Goal: Transaction & Acquisition: Purchase product/service

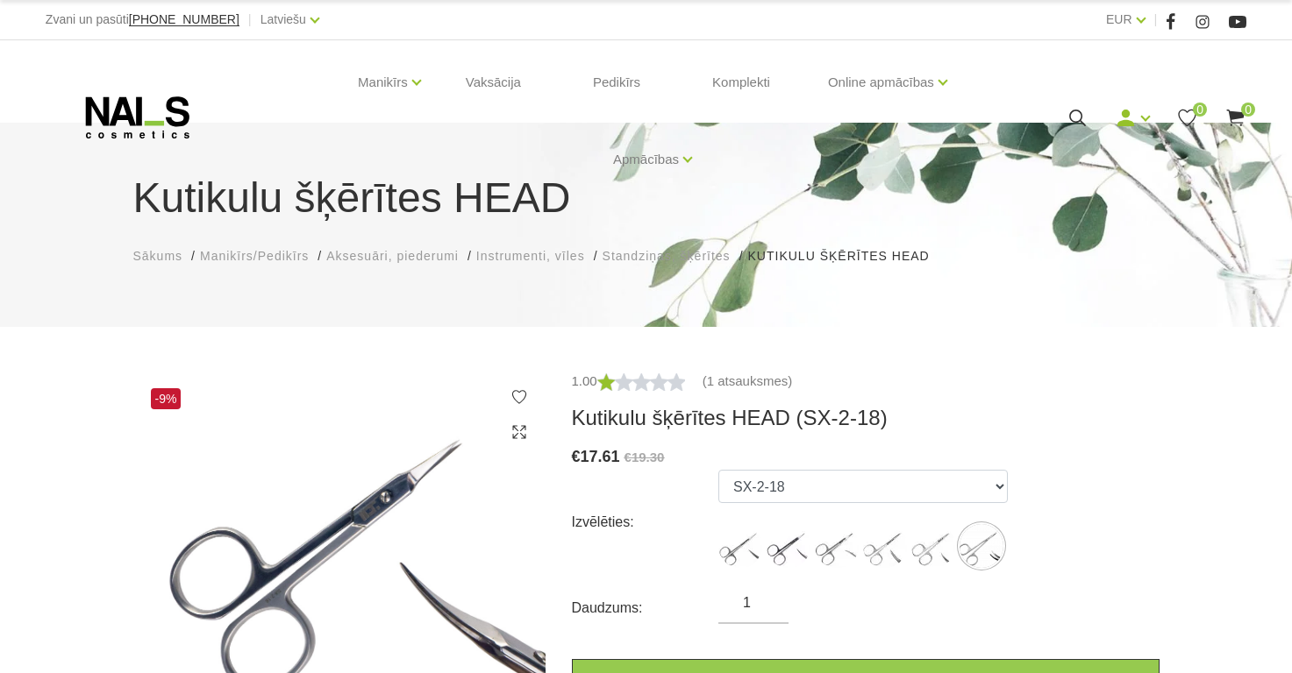
select select "5636"
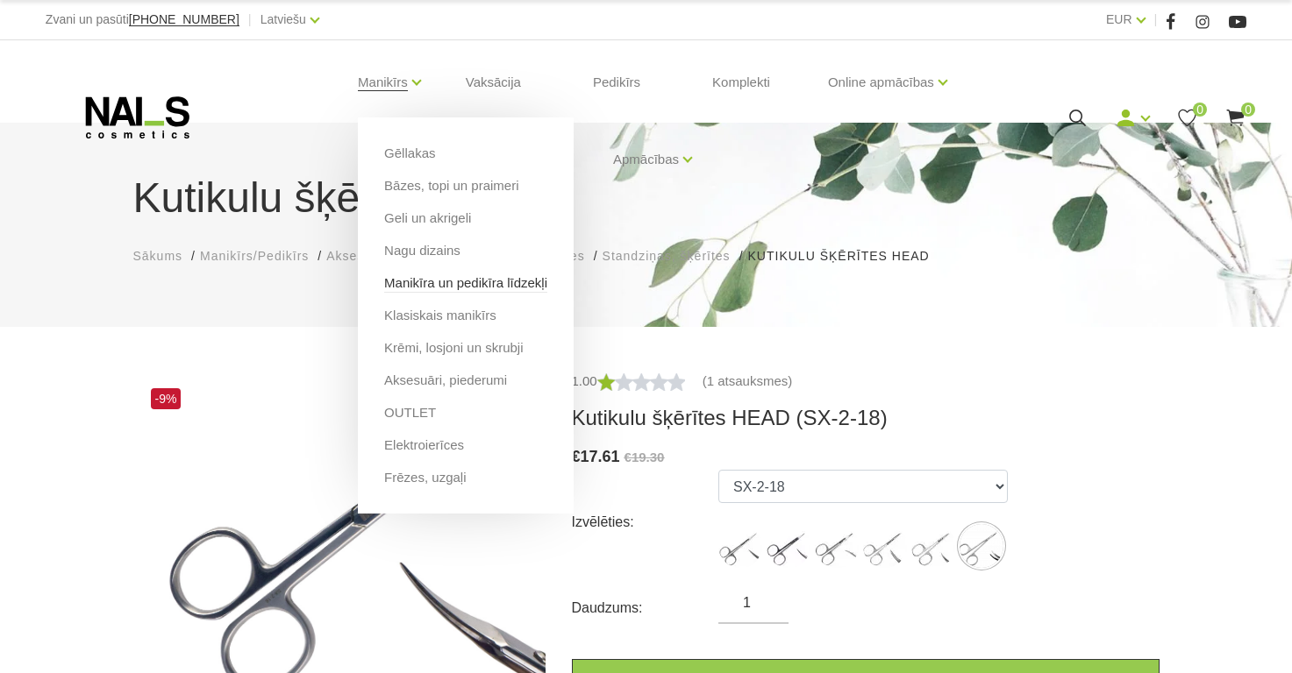
click at [460, 292] on link "Manikīra un pedikīra līdzekļi" at bounding box center [465, 283] width 163 height 19
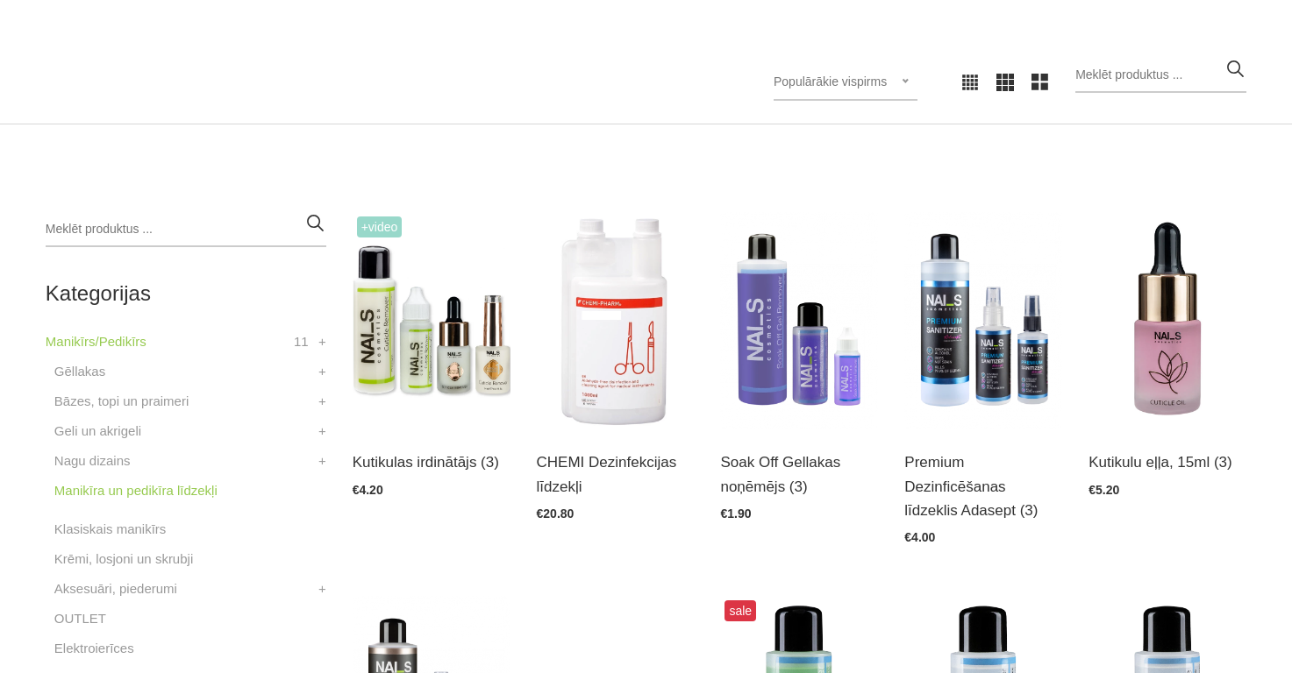
scroll to position [415, 0]
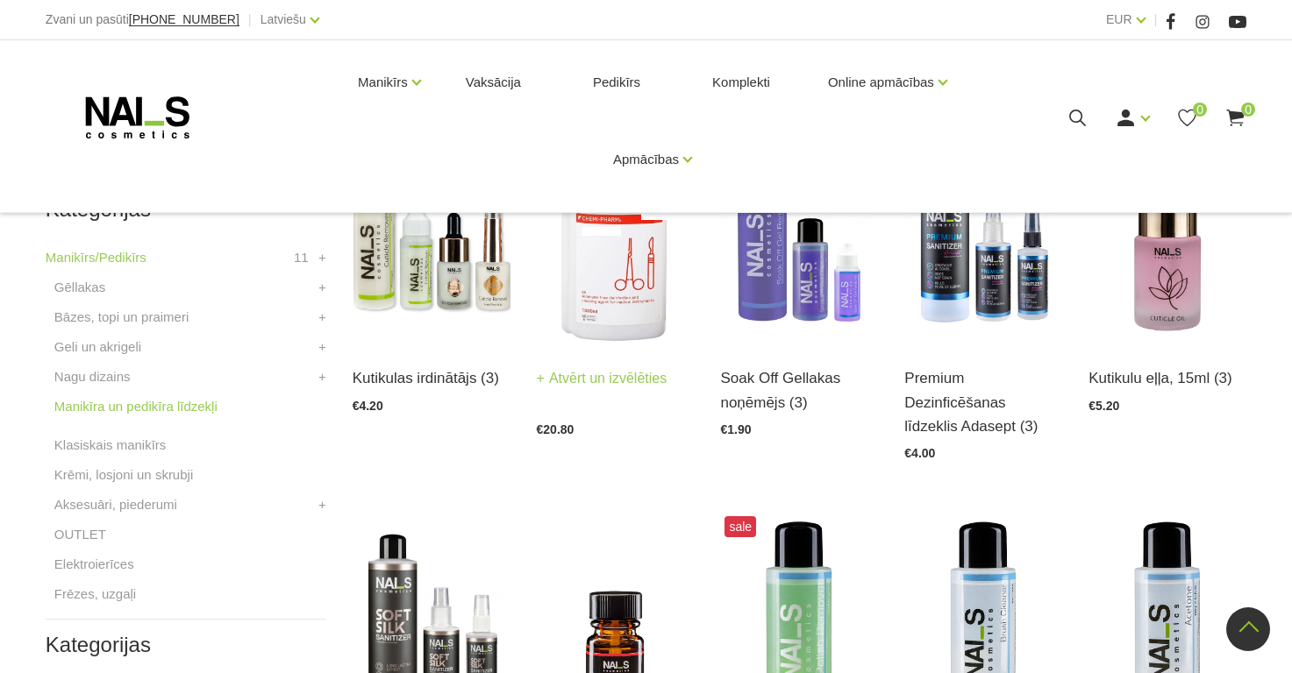
click at [587, 310] on img at bounding box center [616, 236] width 158 height 217
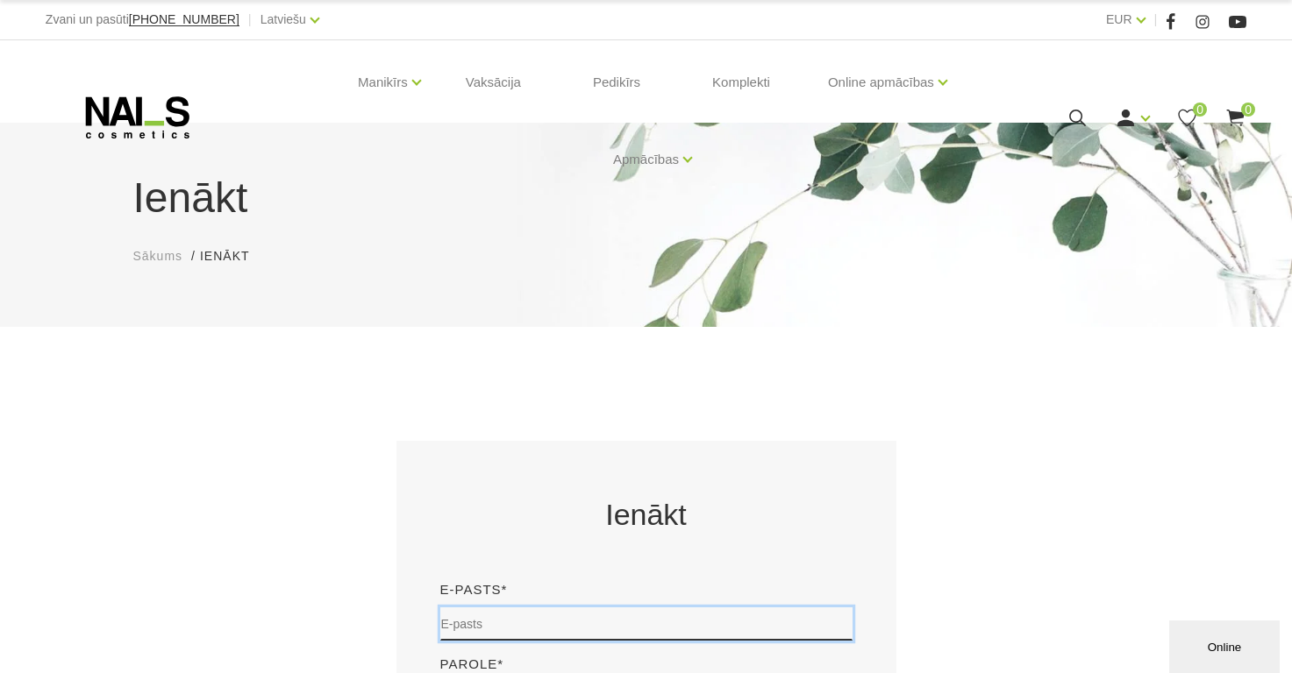
type input "akigitovica9@gmail.com"
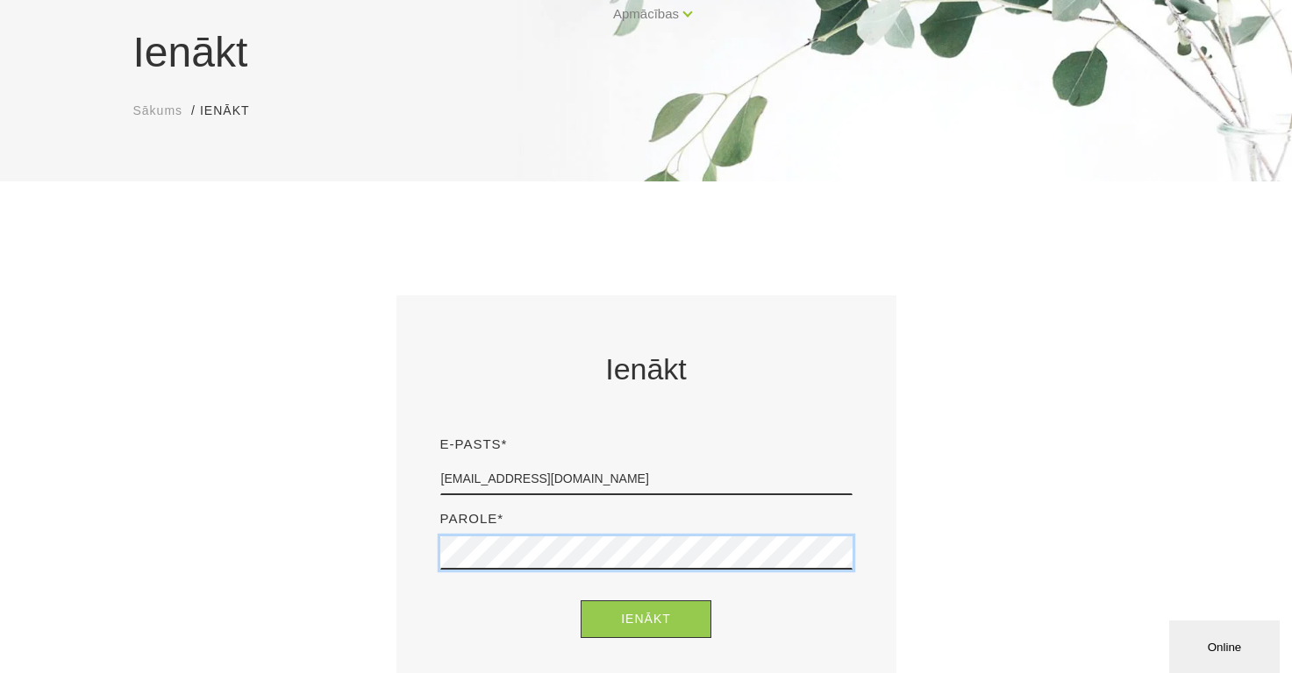
scroll to position [209, 0]
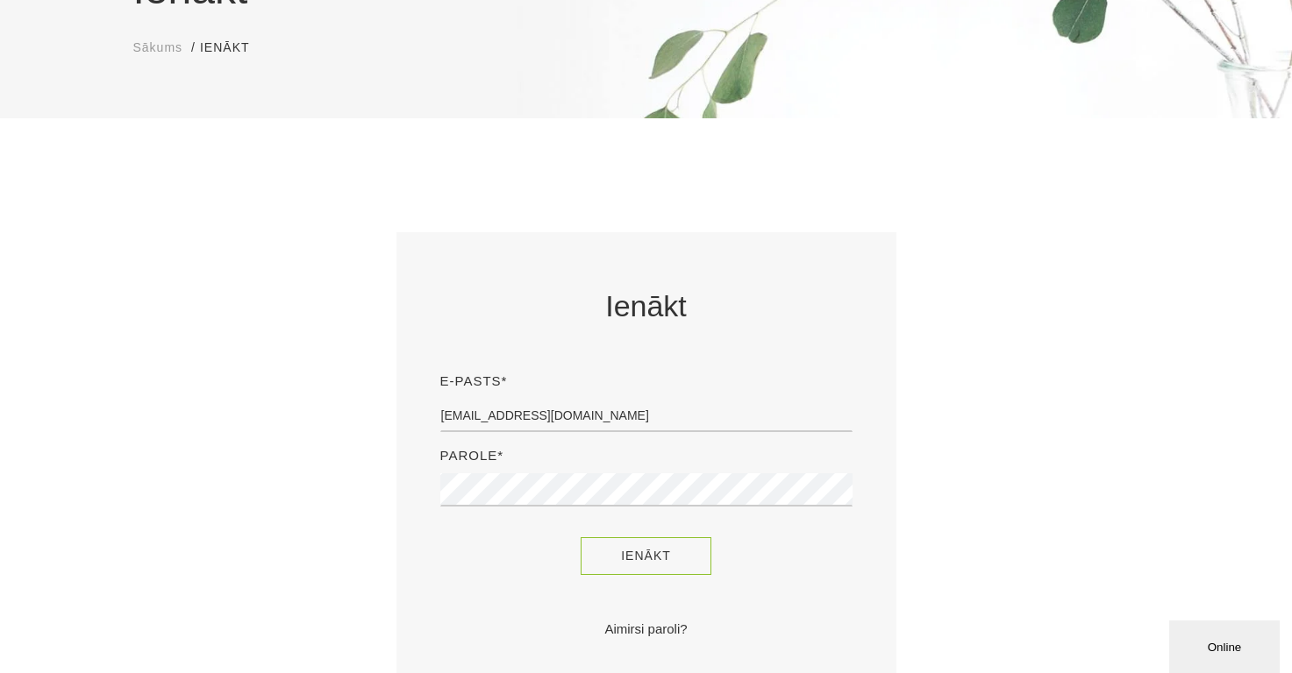
click at [620, 541] on button "Ienākt" at bounding box center [646, 557] width 131 height 38
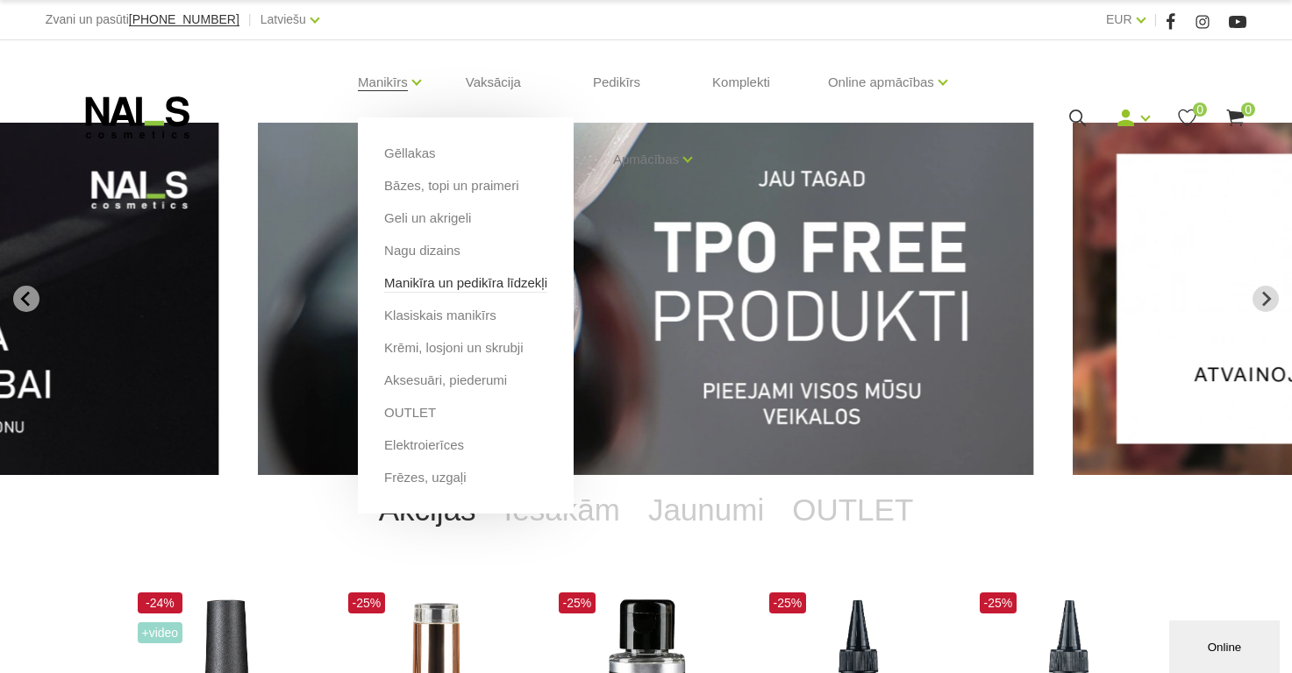
click at [455, 292] on link "Manikīra un pedikīra līdzekļi" at bounding box center [465, 283] width 163 height 19
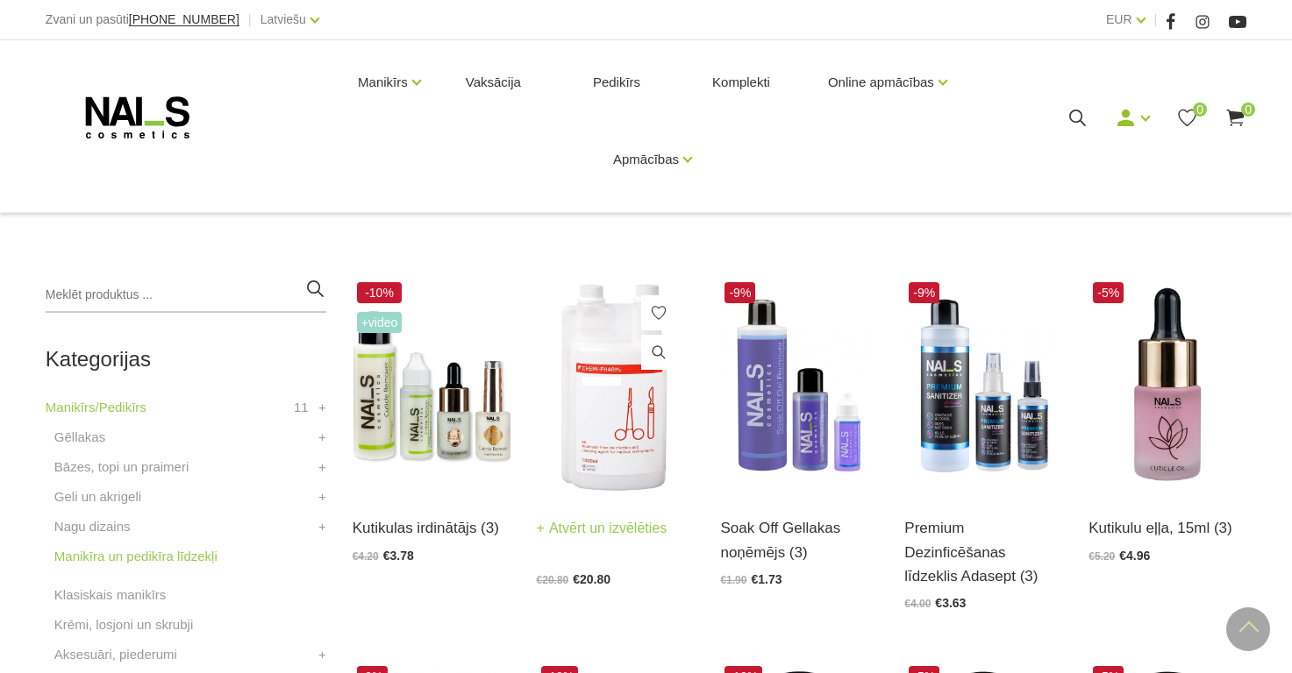
scroll to position [263, 0]
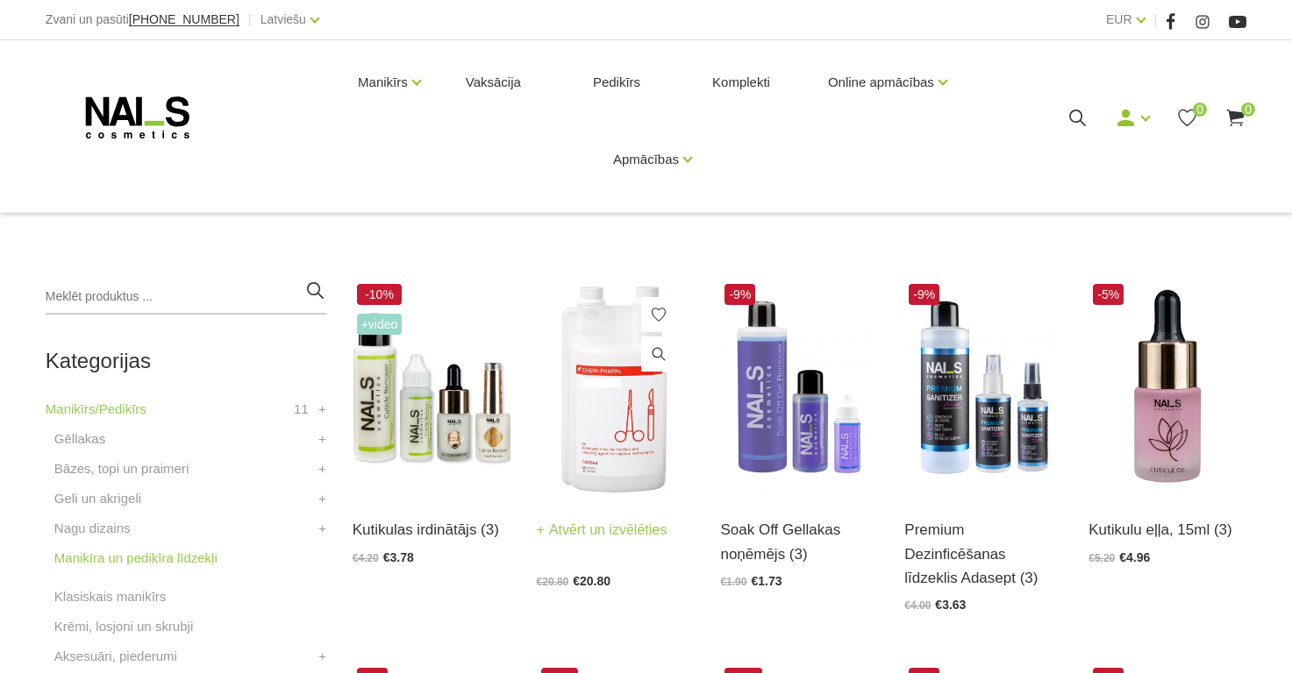
click at [588, 381] on img at bounding box center [616, 388] width 158 height 217
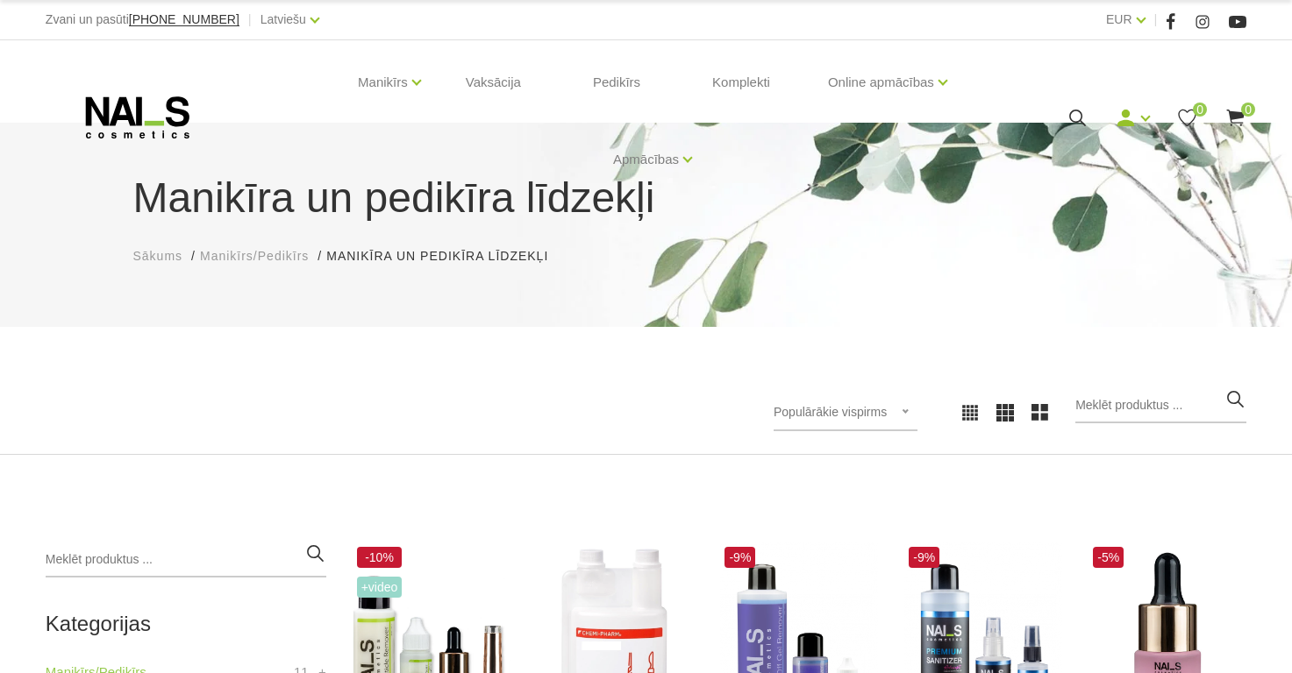
scroll to position [0, 0]
click at [1081, 124] on icon at bounding box center [1077, 118] width 22 height 22
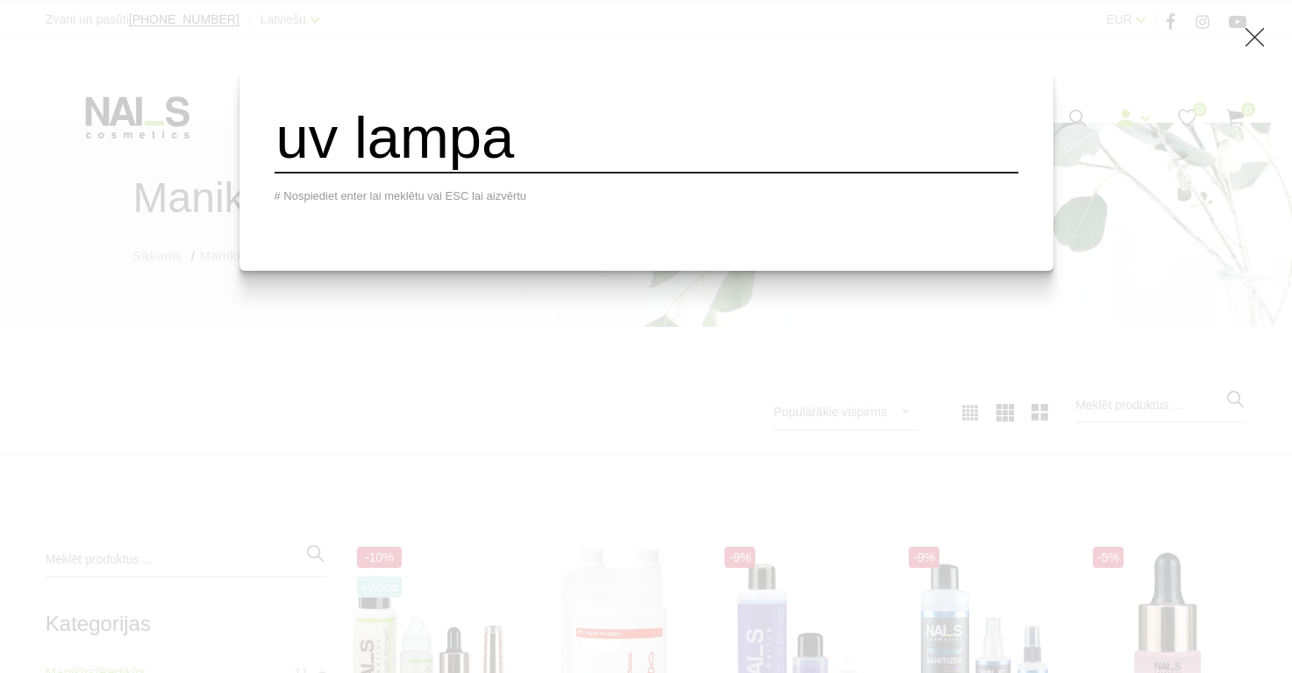
type input "uv lampa"
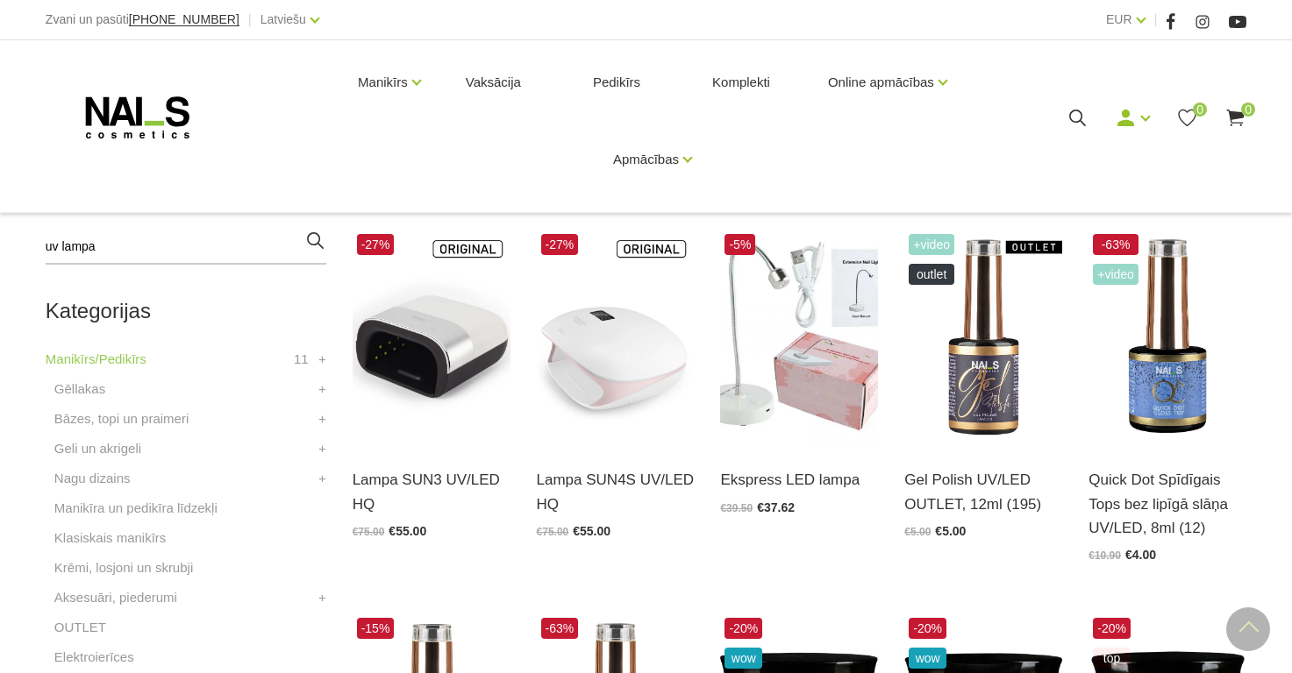
scroll to position [333, 0]
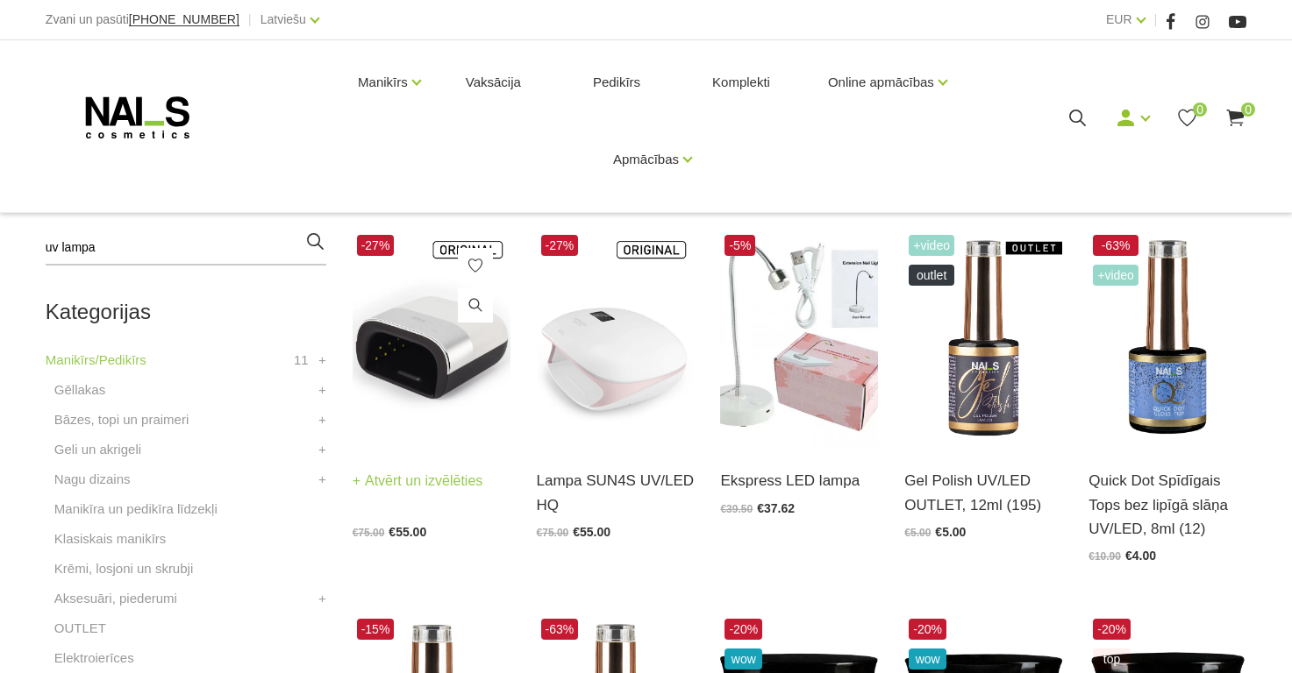
click at [492, 417] on img at bounding box center [432, 339] width 158 height 217
click at [596, 331] on img at bounding box center [616, 339] width 158 height 217
click at [787, 353] on img at bounding box center [799, 339] width 158 height 217
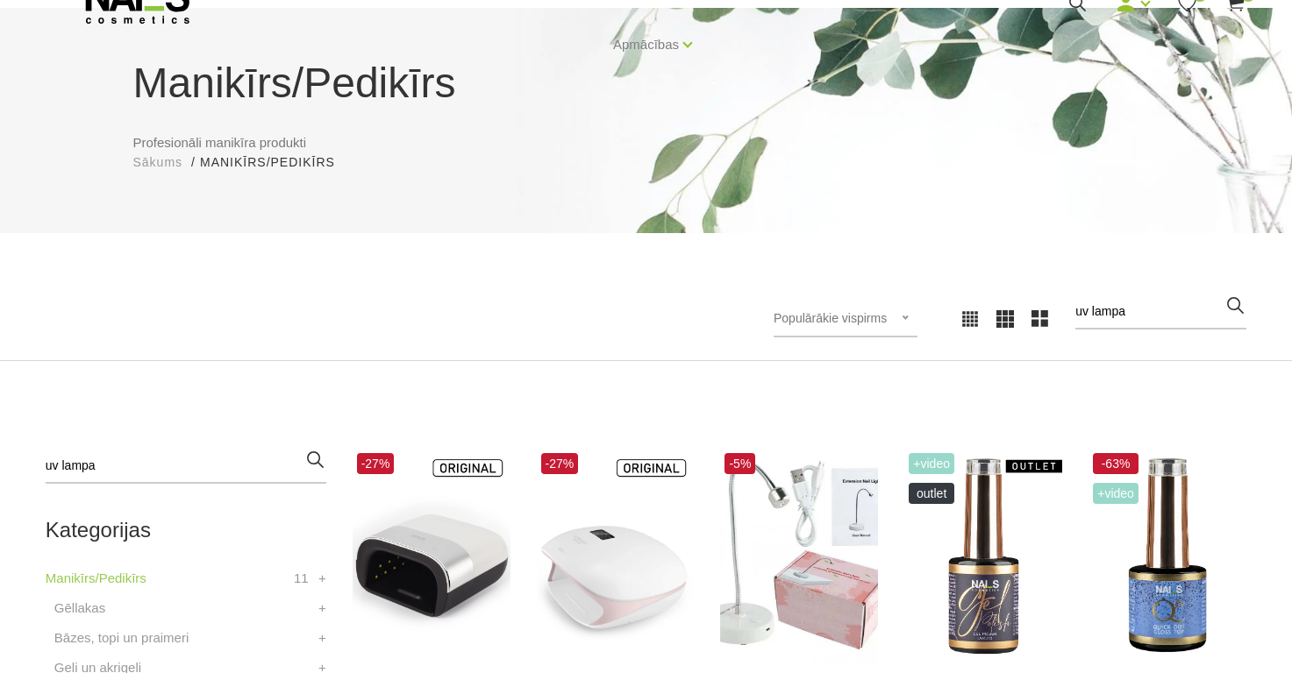
scroll to position [113, 0]
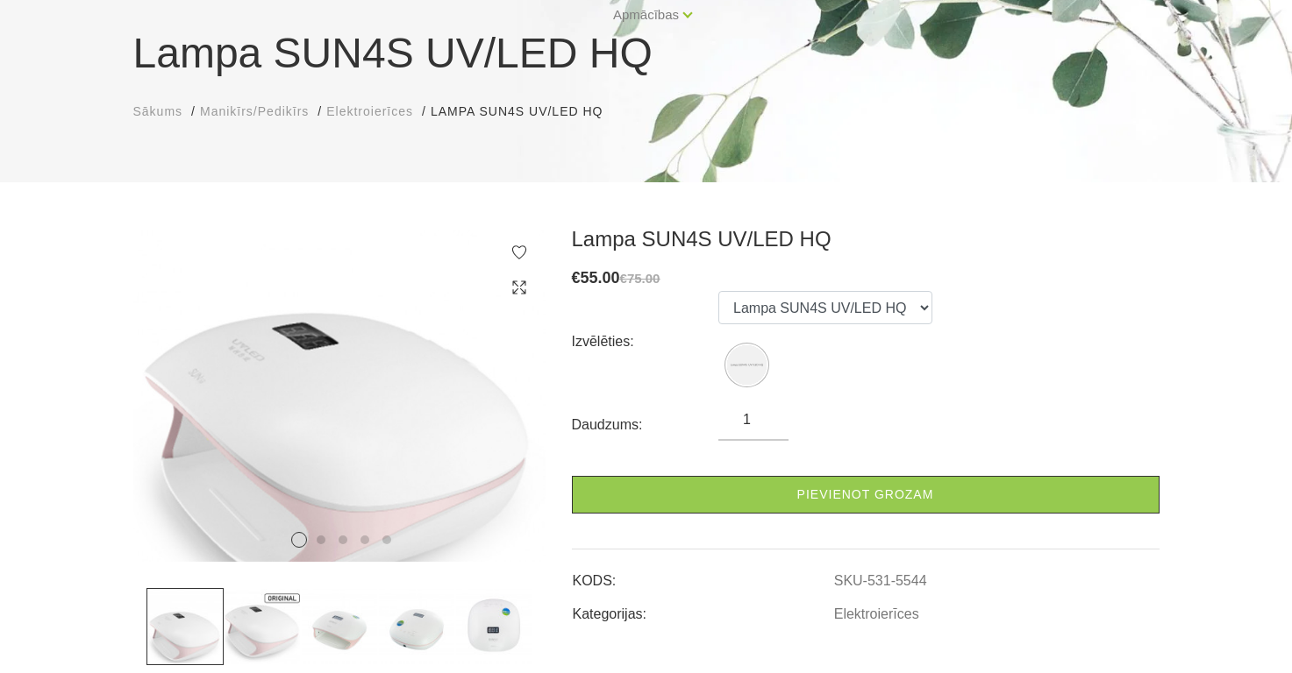
scroll to position [143, 0]
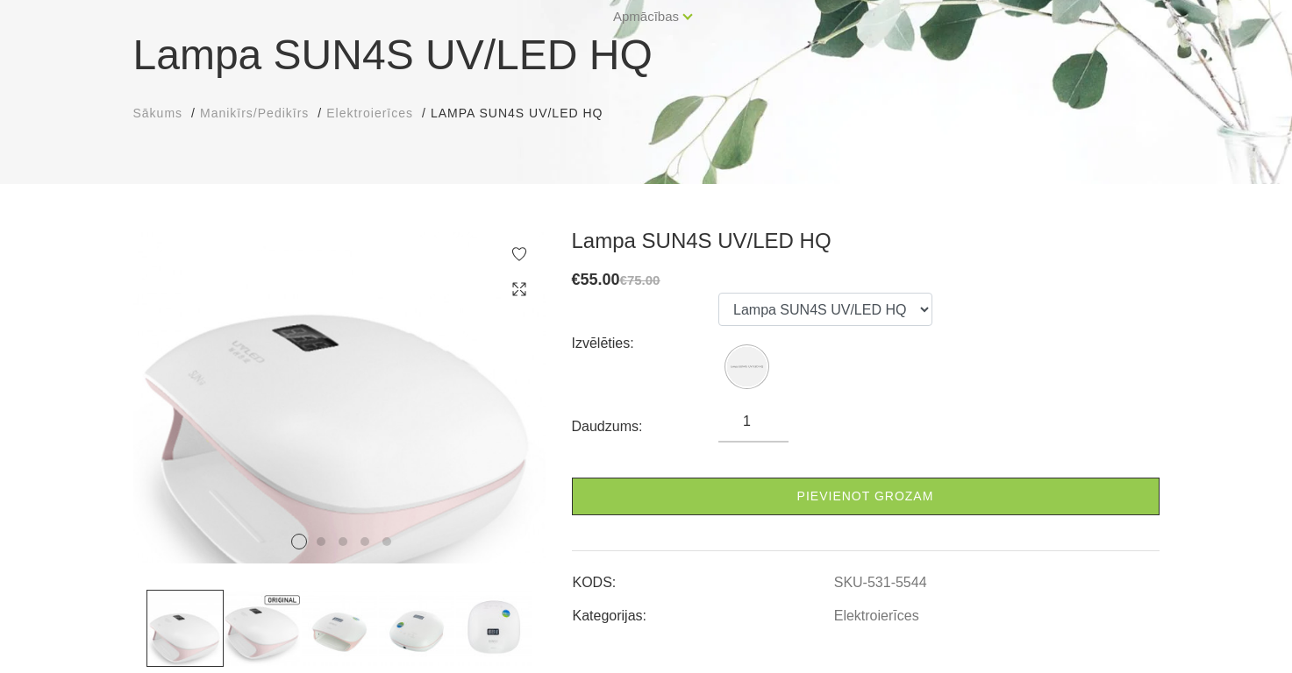
click at [291, 641] on img at bounding box center [262, 628] width 77 height 77
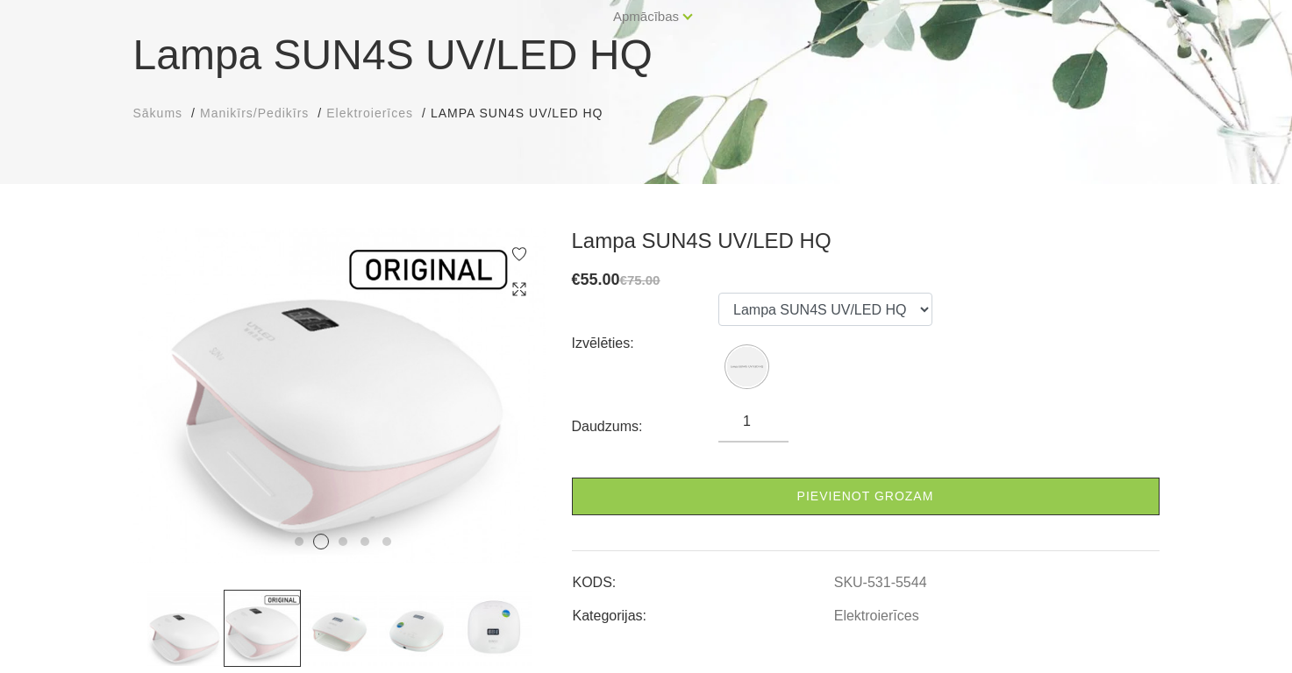
click at [355, 640] on img at bounding box center [339, 628] width 77 height 77
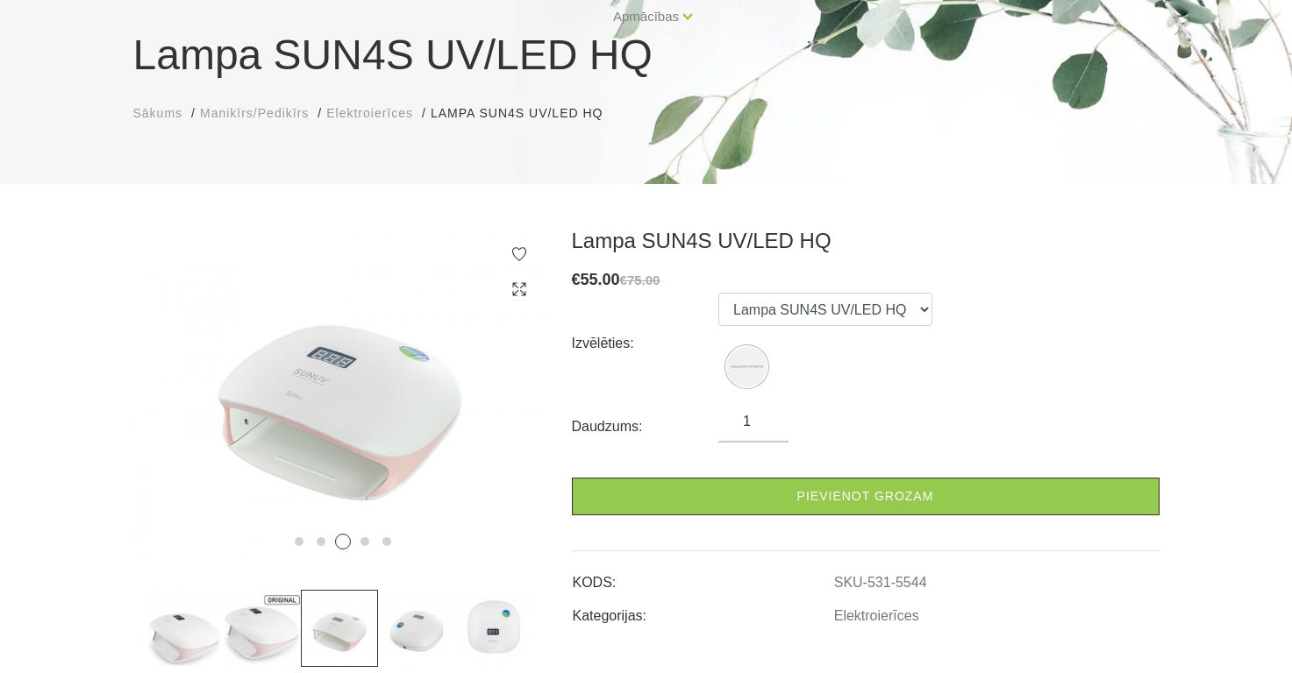
click at [429, 627] on img at bounding box center [416, 628] width 77 height 77
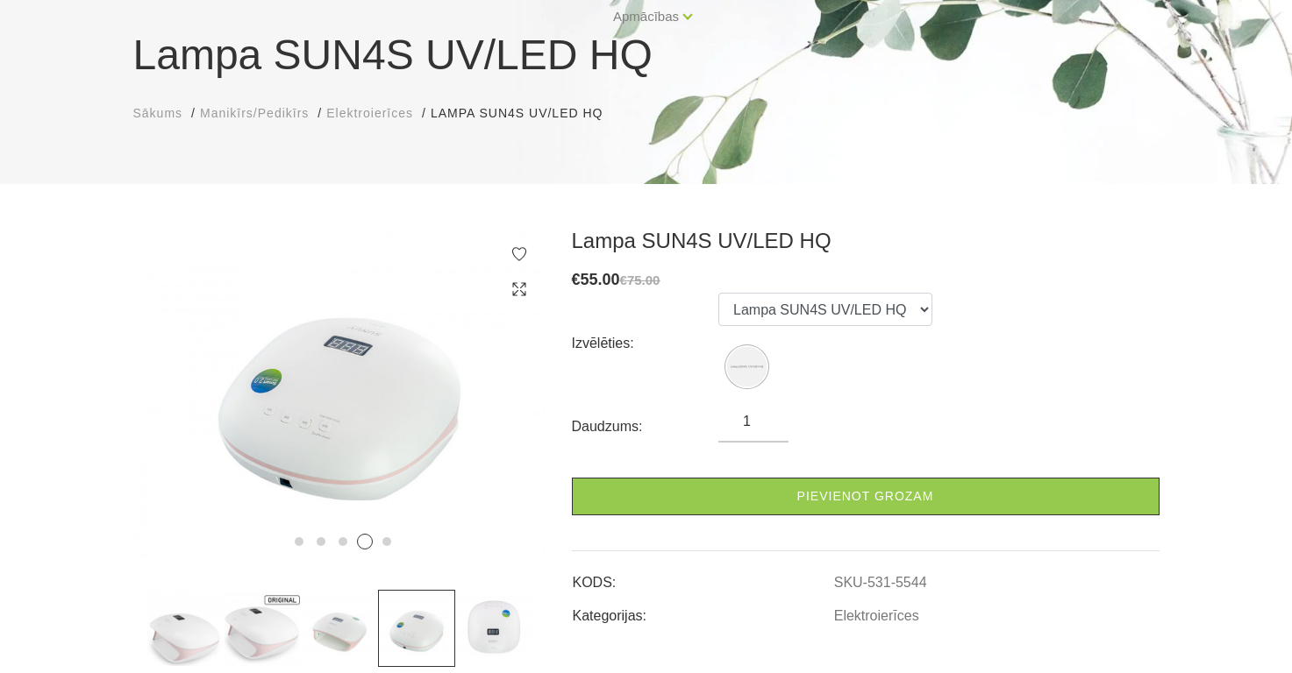
click at [485, 608] on img at bounding box center [493, 628] width 77 height 77
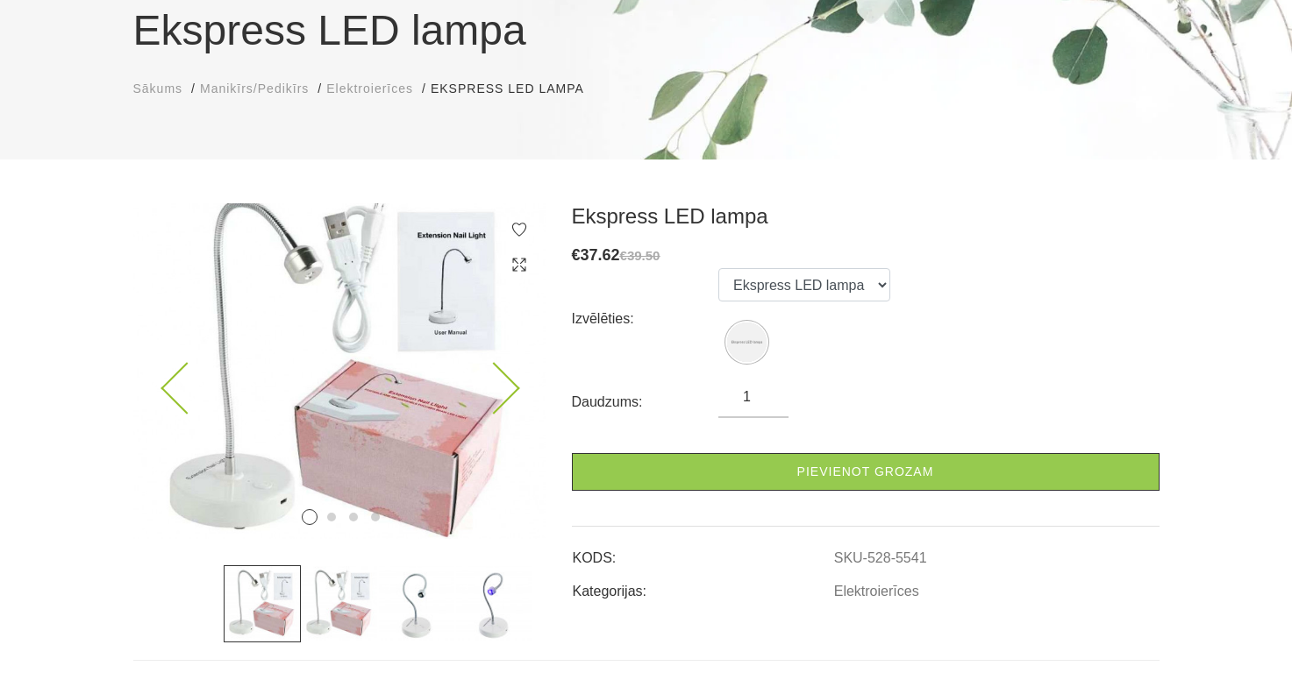
scroll to position [171, 0]
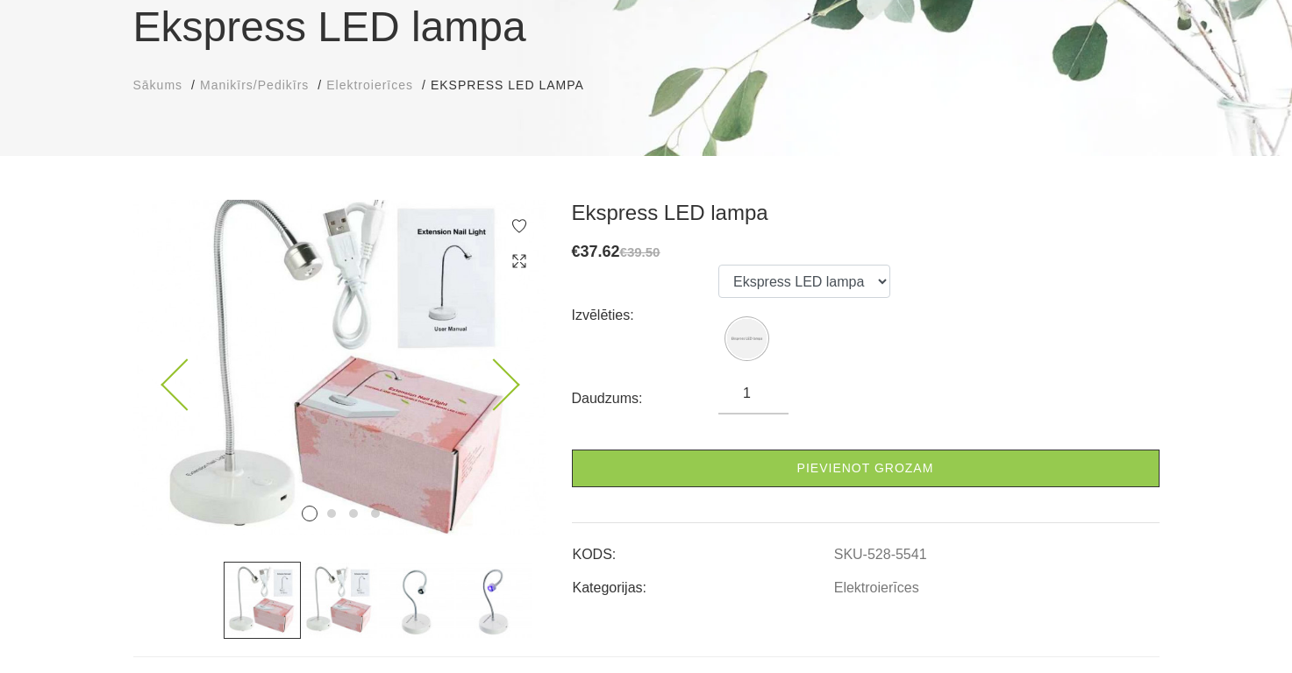
click at [483, 382] on icon at bounding box center [493, 386] width 52 height 52
click at [481, 383] on icon at bounding box center [493, 386] width 52 height 52
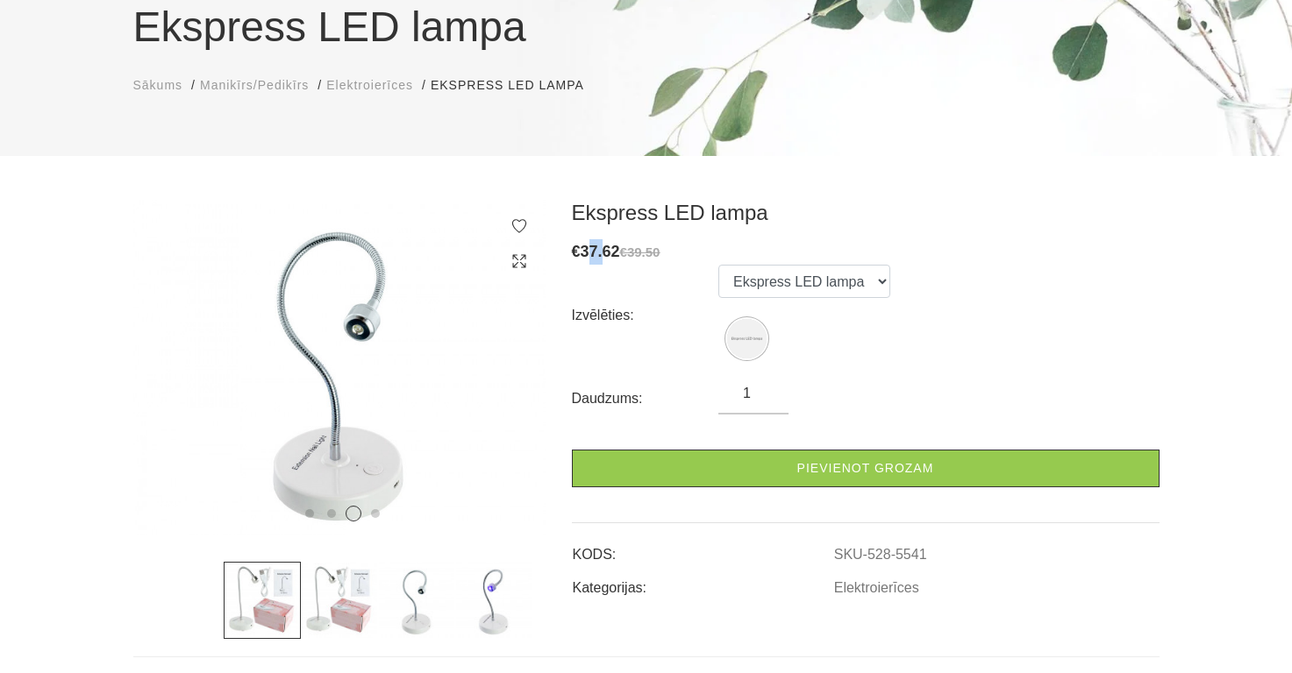
drag, startPoint x: 593, startPoint y: 252, endPoint x: 608, endPoint y: 251, distance: 14.9
click at [608, 251] on span "37.62" at bounding box center [600, 252] width 39 height 18
